Goal: Answer question/provide support

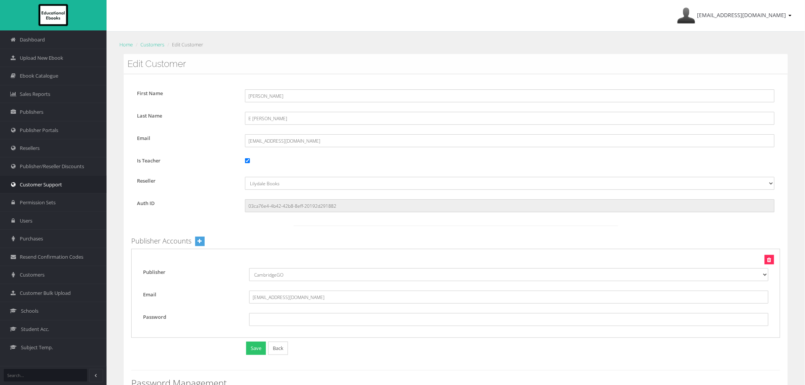
click at [47, 188] on link "Customer Support" at bounding box center [53, 184] width 107 height 18
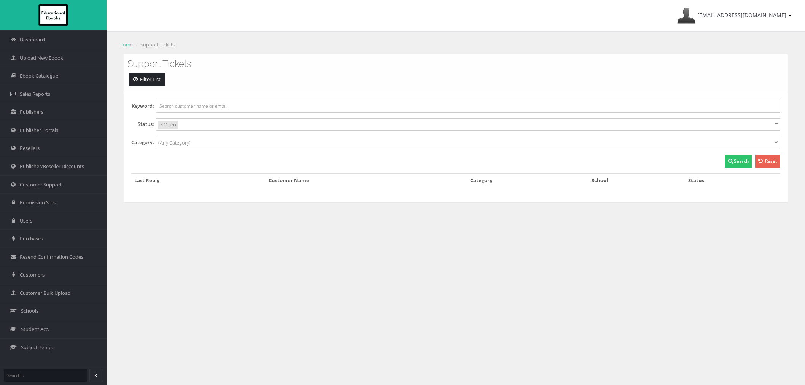
select select
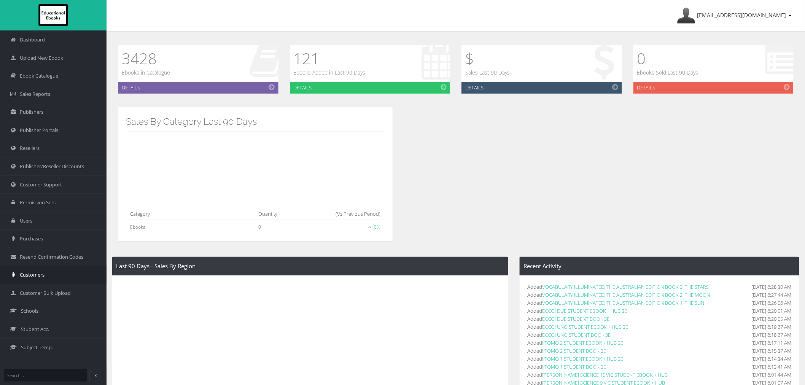
click at [40, 275] on span "Customers" at bounding box center [32, 274] width 25 height 7
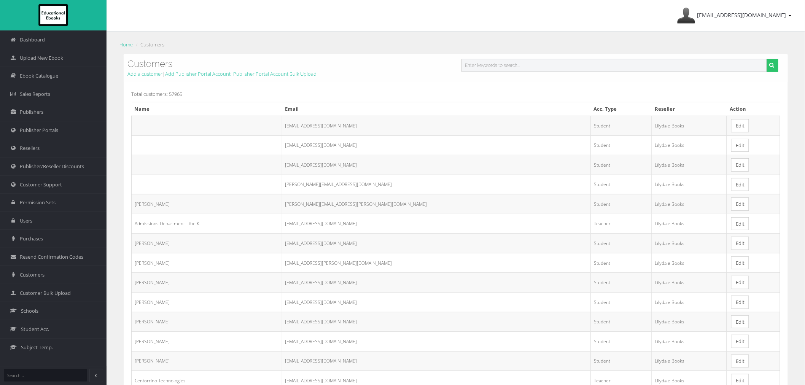
click at [511, 62] on input "text" at bounding box center [615, 65] width 306 height 13
paste input "[EMAIL_ADDRESS][DOMAIN_NAME]"
type input "[EMAIL_ADDRESS][DOMAIN_NAME]"
click at [767, 59] on button "submit" at bounding box center [773, 65] width 12 height 13
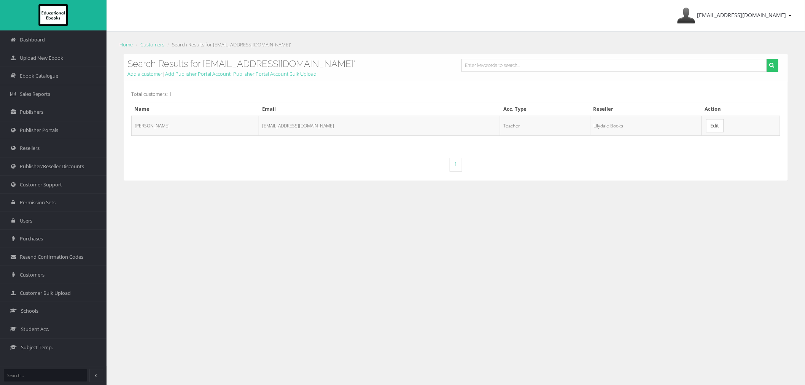
click at [706, 126] on link "Edit" at bounding box center [715, 125] width 18 height 13
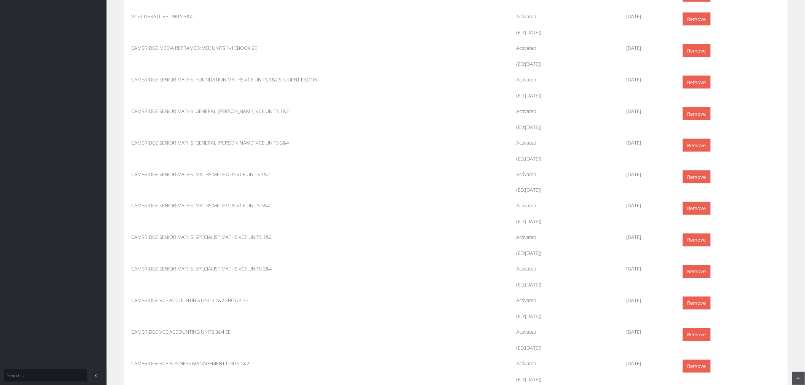
scroll to position [423, 0]
